Goal: Task Accomplishment & Management: Manage account settings

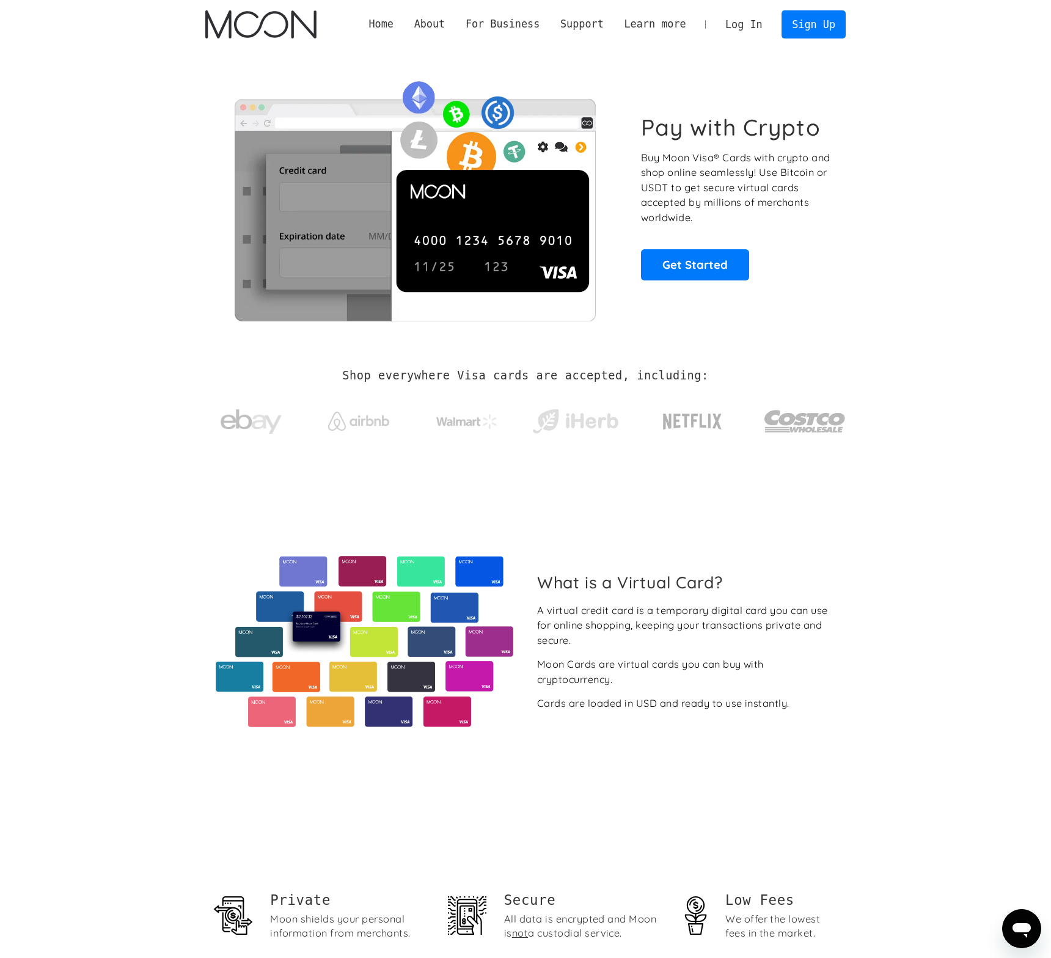
click at [745, 20] on link "Log In" at bounding box center [743, 24] width 57 height 27
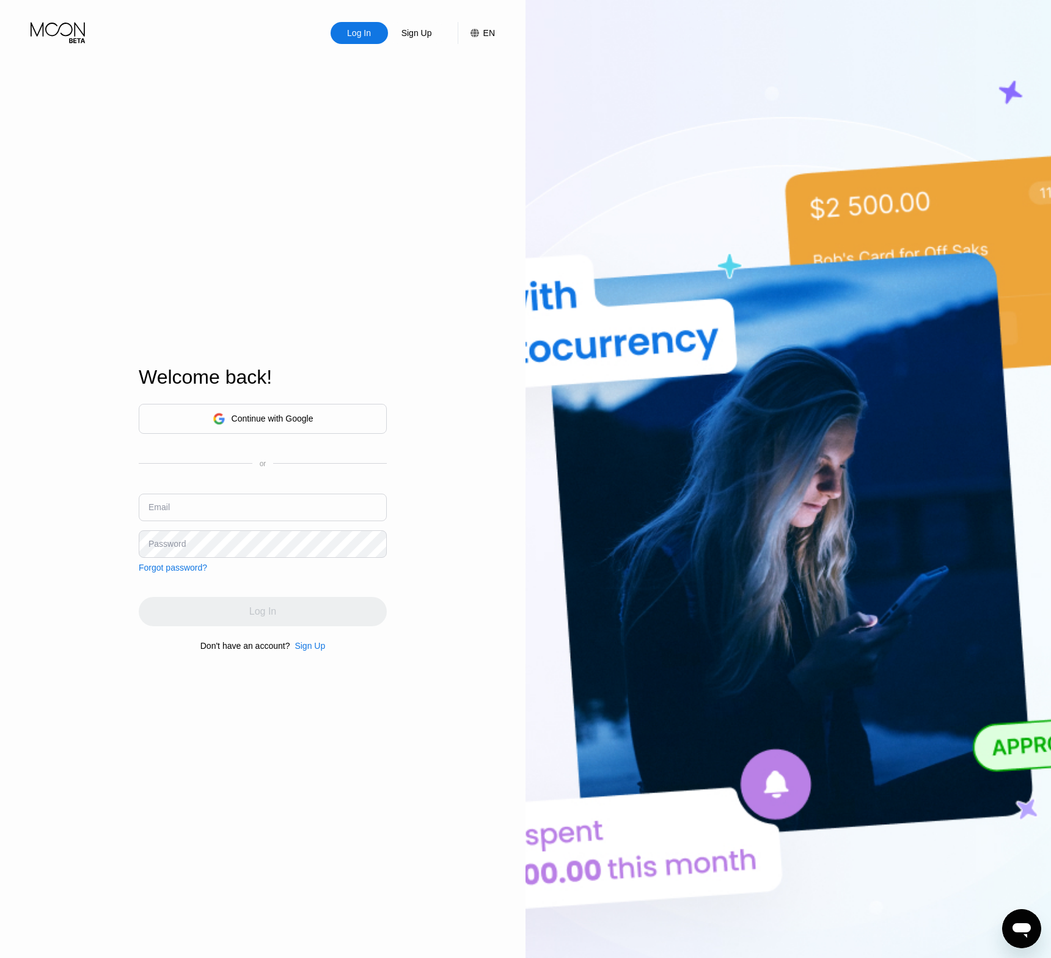
click at [258, 419] on div "Continue with Google" at bounding box center [273, 419] width 82 height 10
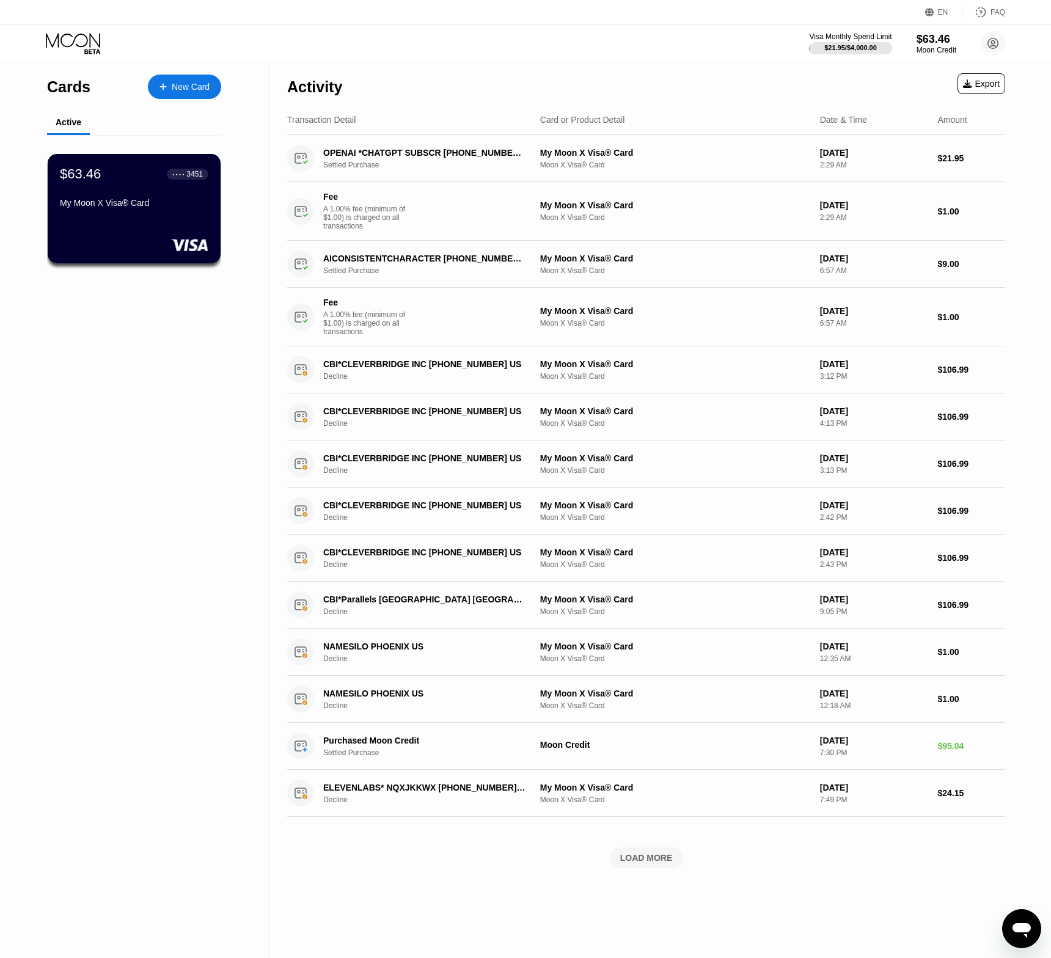
click at [623, 53] on div "Visa Monthly Spend Limit $21.95 / $4,000.00 $63.46 Moon Credit [PERSON_NAME] [E…" at bounding box center [525, 43] width 1051 height 37
